Goal: Information Seeking & Learning: Learn about a topic

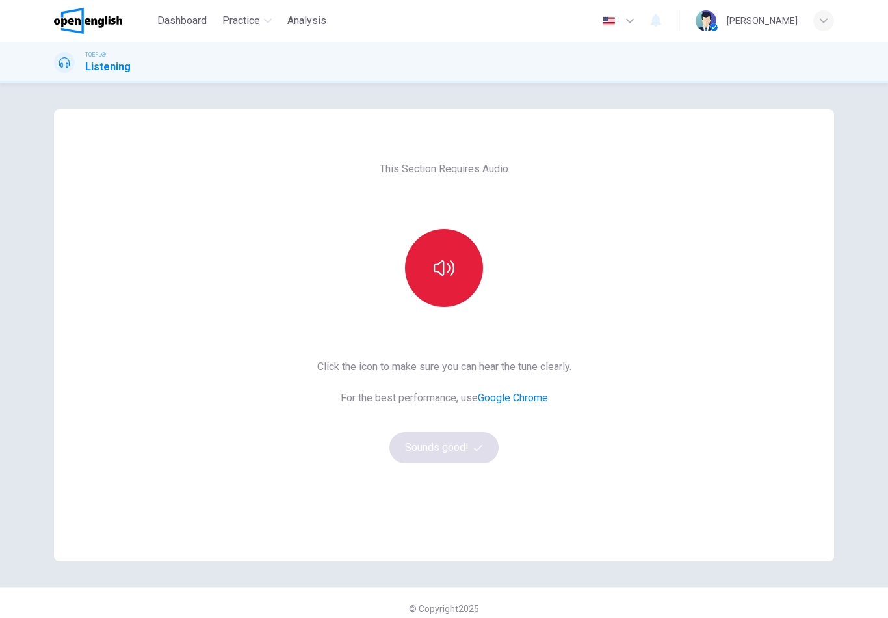
click at [437, 280] on button "button" at bounding box center [444, 268] width 78 height 78
click at [453, 280] on button "button" at bounding box center [444, 268] width 78 height 78
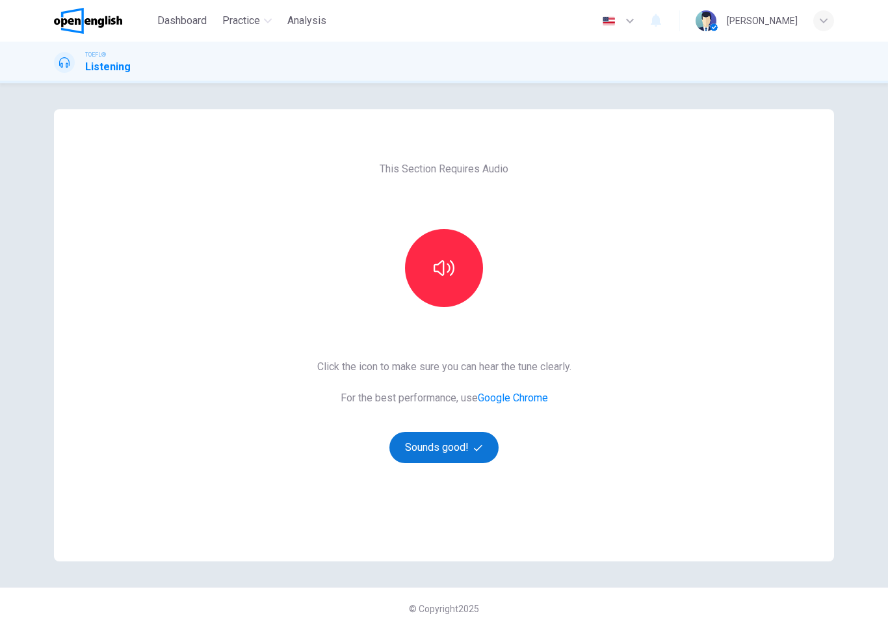
click at [451, 444] on button "Sounds good!" at bounding box center [444, 447] width 109 height 31
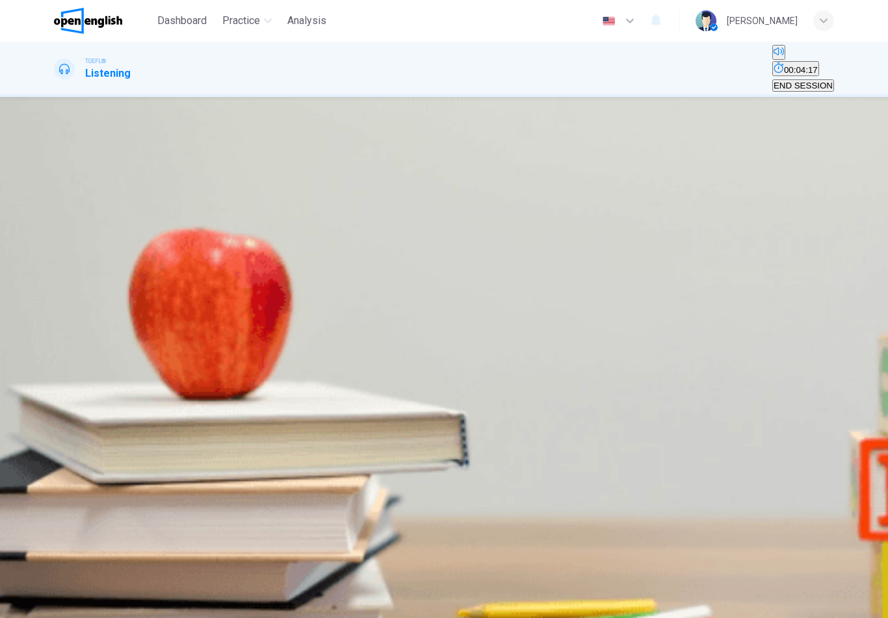
click at [55, 220] on icon "button" at bounding box center [55, 220] width 0 height 0
click at [54, 226] on span at bounding box center [54, 226] width 0 height 0
click at [70, 254] on icon "Click to see the audio transcription" at bounding box center [62, 262] width 14 height 16
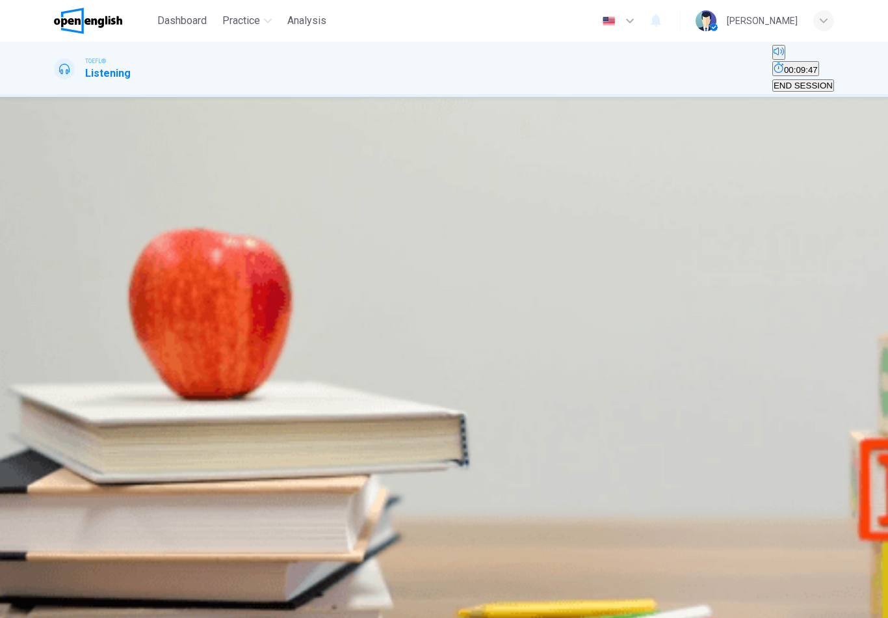
click at [55, 220] on icon "button" at bounding box center [55, 220] width 0 height 0
click at [70, 254] on icon "Click to see the audio transcription" at bounding box center [62, 262] width 14 height 16
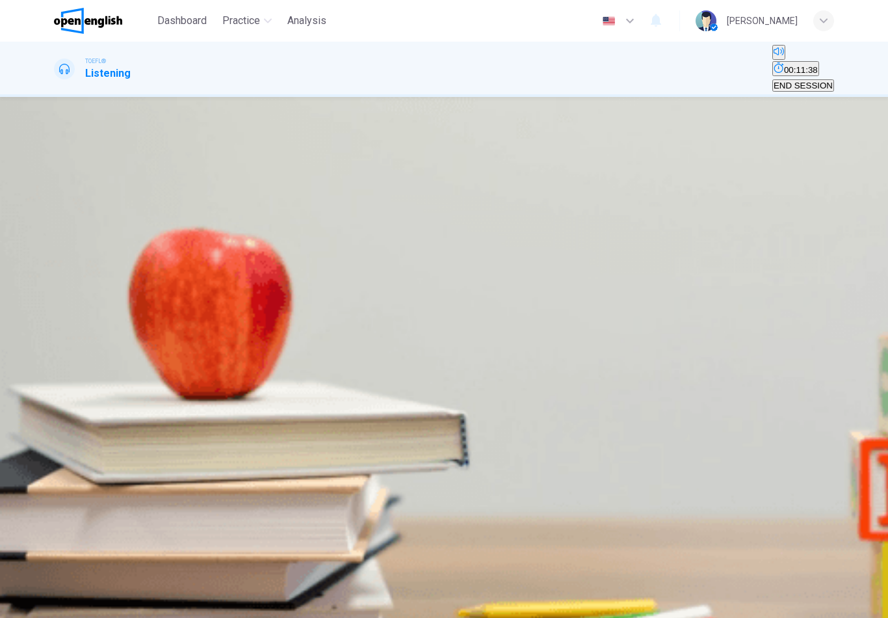
type input "*"
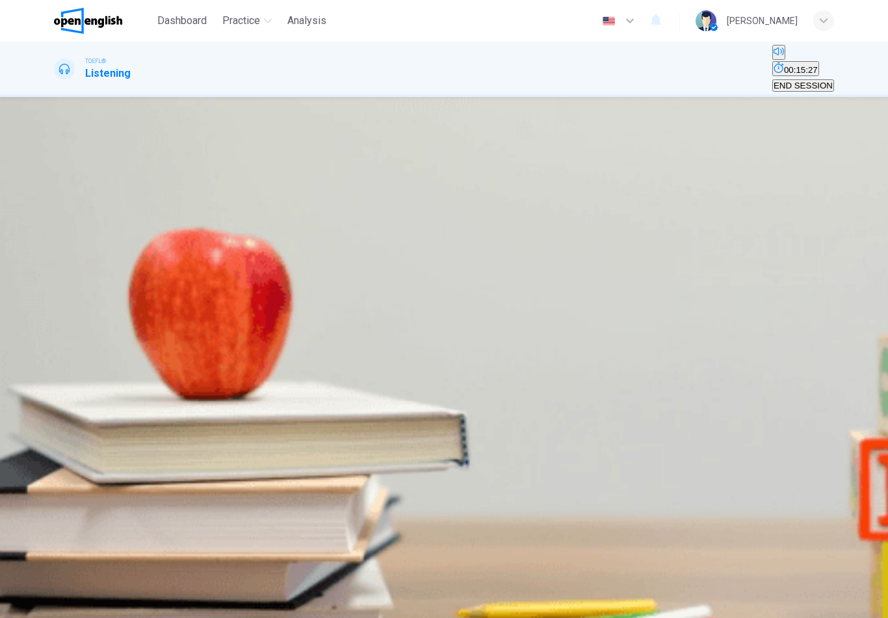
click at [203, 181] on div "A" at bounding box center [129, 176] width 148 height 10
click at [64, 605] on span "SUBMIT" at bounding box center [47, 610] width 33 height 10
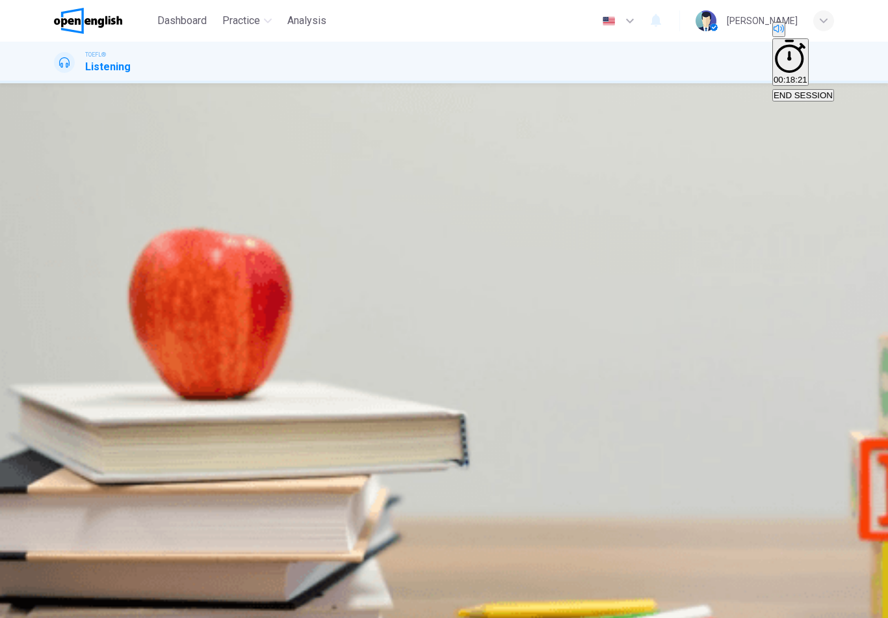
click at [775, 90] on span "END SESSION" at bounding box center [803, 95] width 59 height 10
